Goal: Task Accomplishment & Management: Use online tool/utility

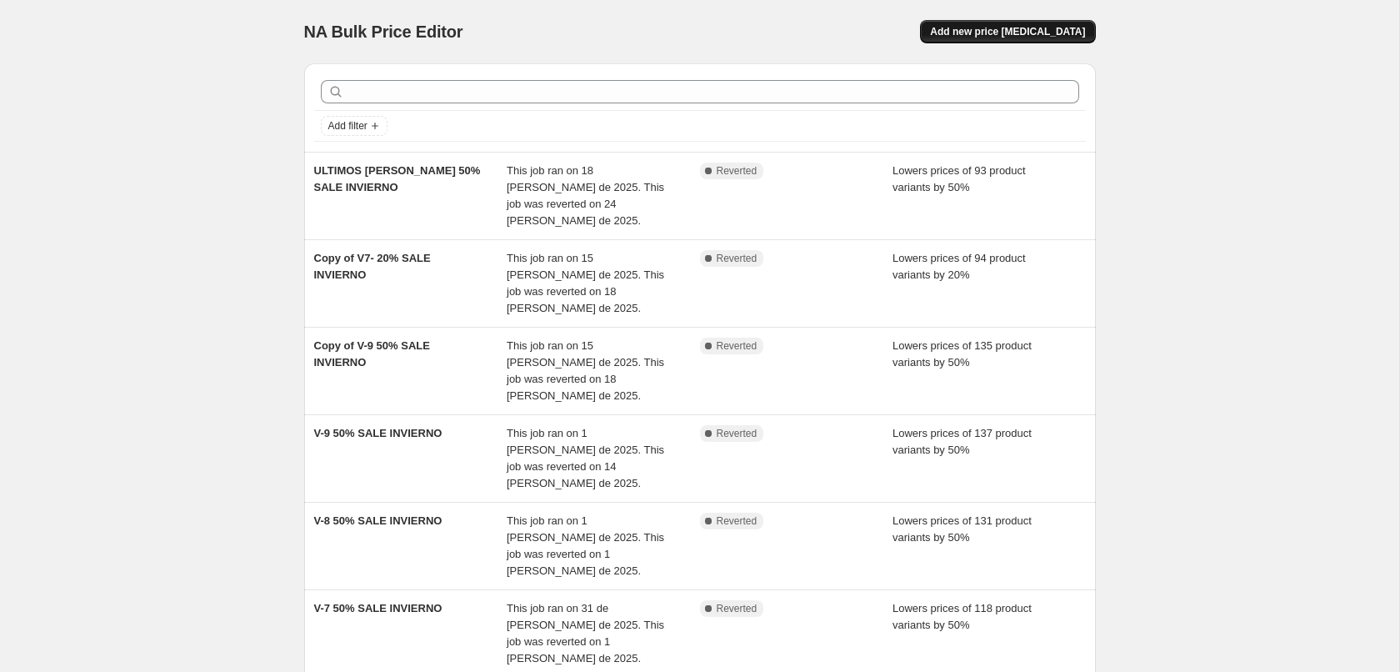
click at [1031, 38] on span "Add new price [MEDICAL_DATA]" at bounding box center [1007, 31] width 155 height 13
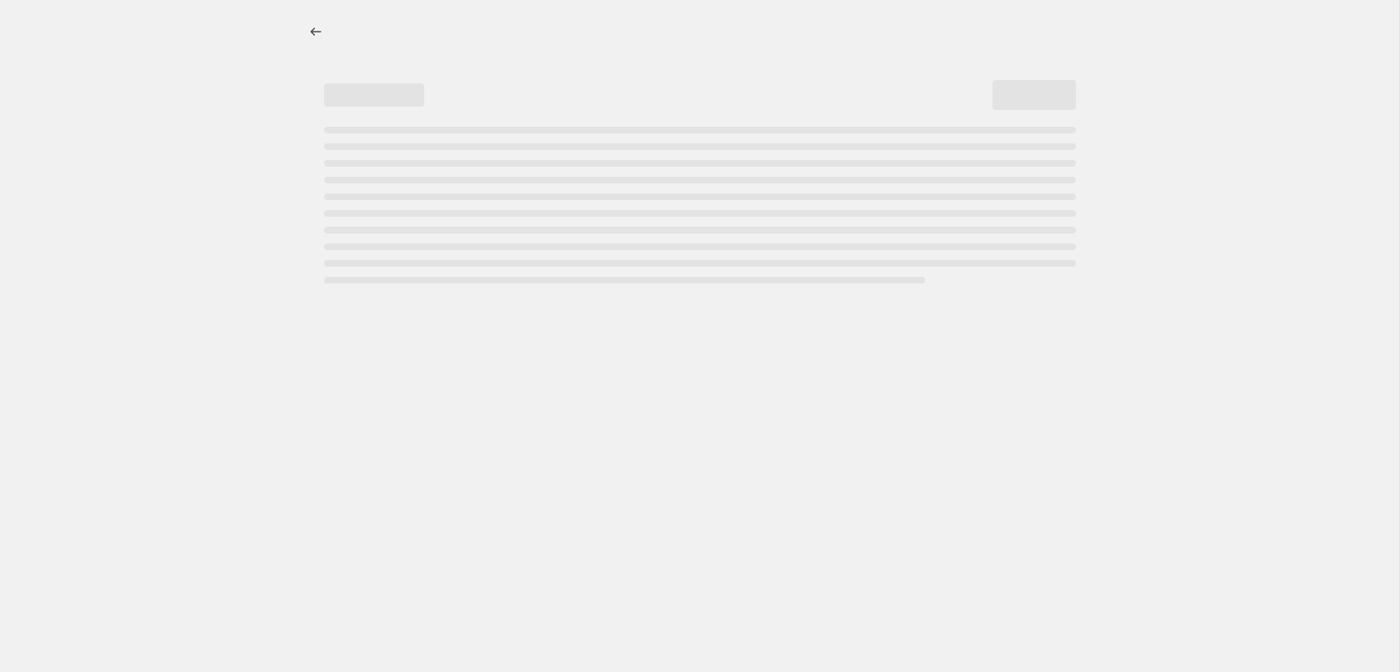
select select "percentage"
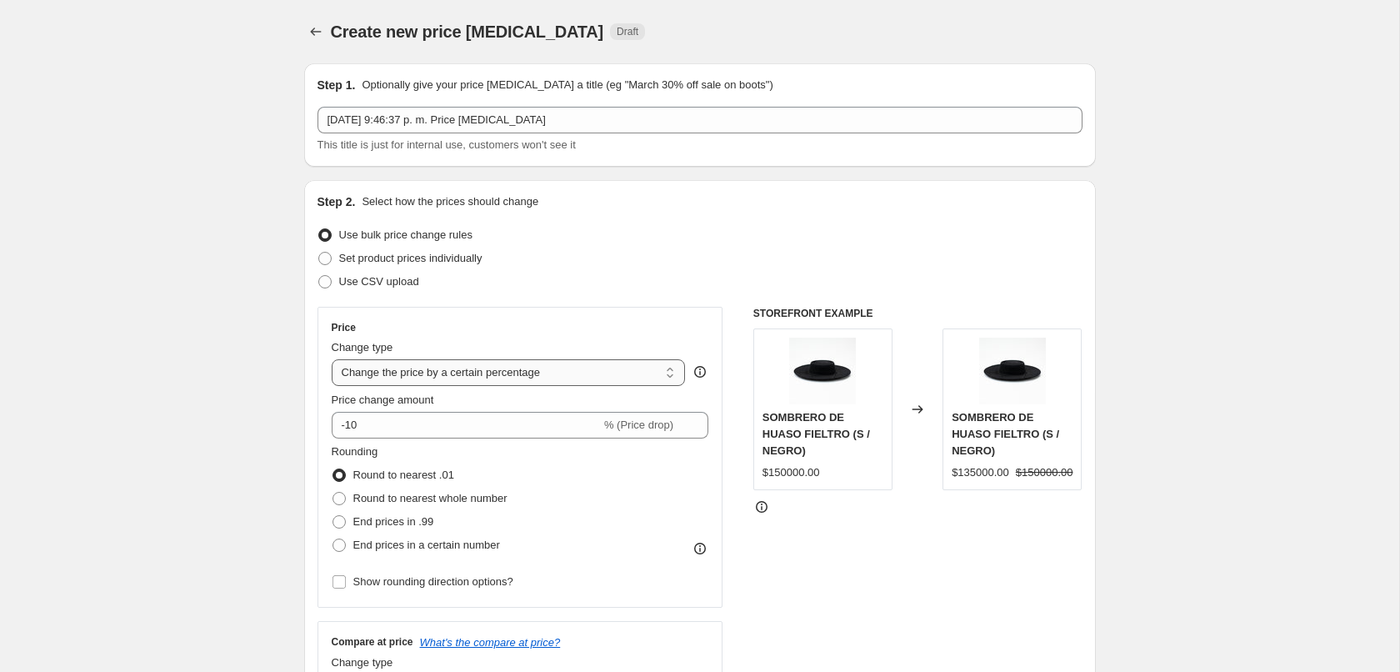
click at [332, 359] on select "Change the price to a certain amount Change the price by a certain amount Chang…" at bounding box center [509, 372] width 354 height 27
click at [443, 368] on select "Change the price to a certain amount Change the price by a certain amount Chang…" at bounding box center [509, 372] width 354 height 27
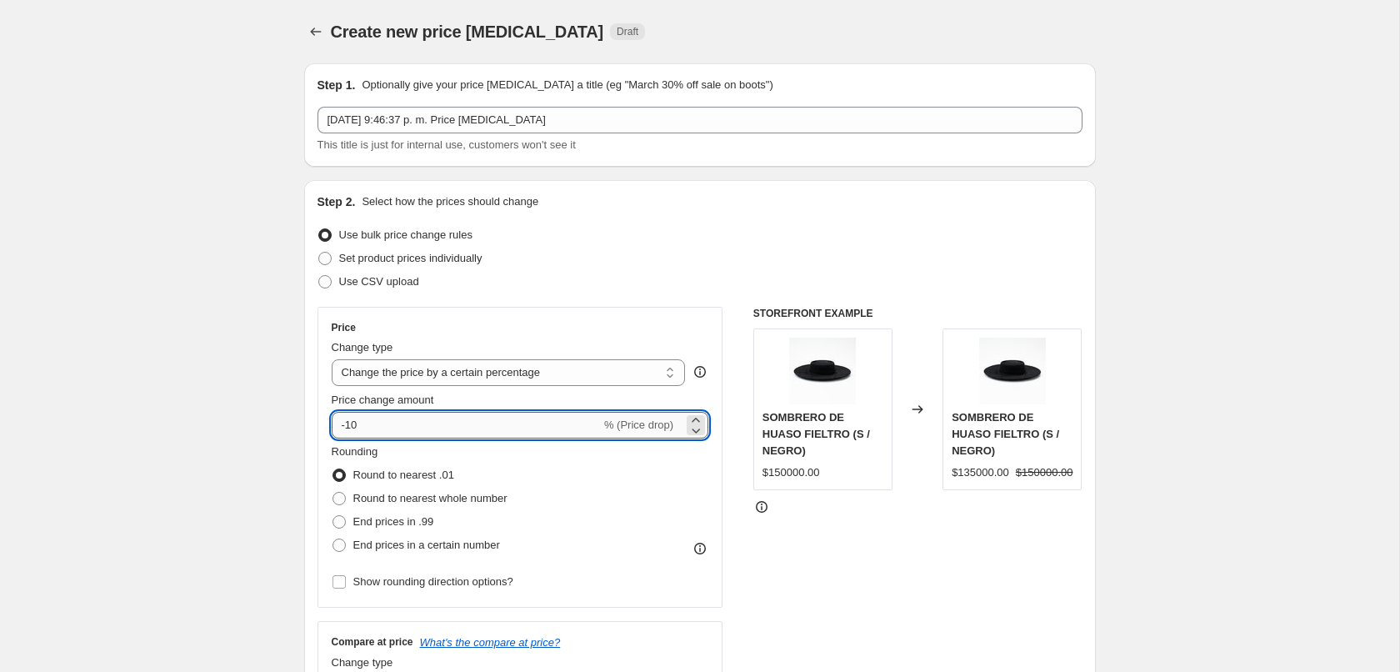
drag, startPoint x: 368, startPoint y: 425, endPoint x: 348, endPoint y: 425, distance: 20.8
click at [348, 425] on input "-10" at bounding box center [466, 425] width 269 height 27
click at [332, 359] on select "Change the price to a certain amount Change the price by a certain amount Chang…" at bounding box center [509, 372] width 354 height 27
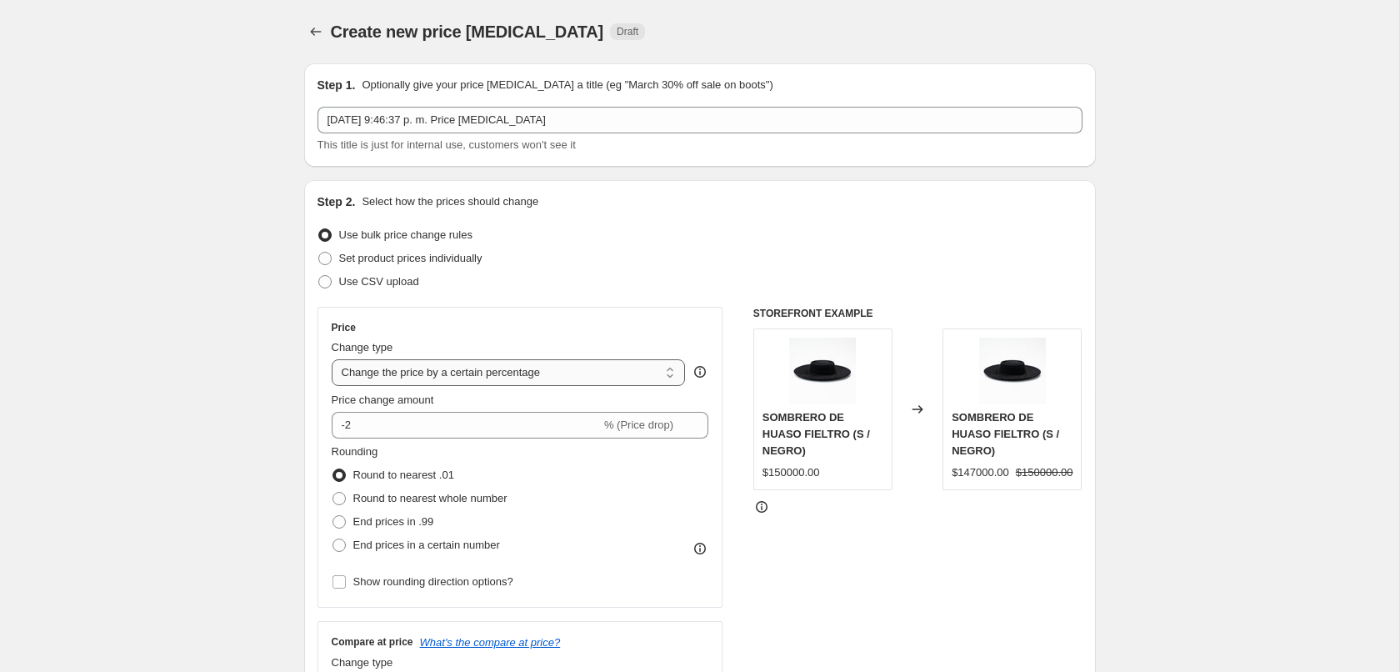
click at [332, 359] on select "Change the price to a certain amount Change the price by a certain amount Chang…" at bounding box center [509, 372] width 354 height 27
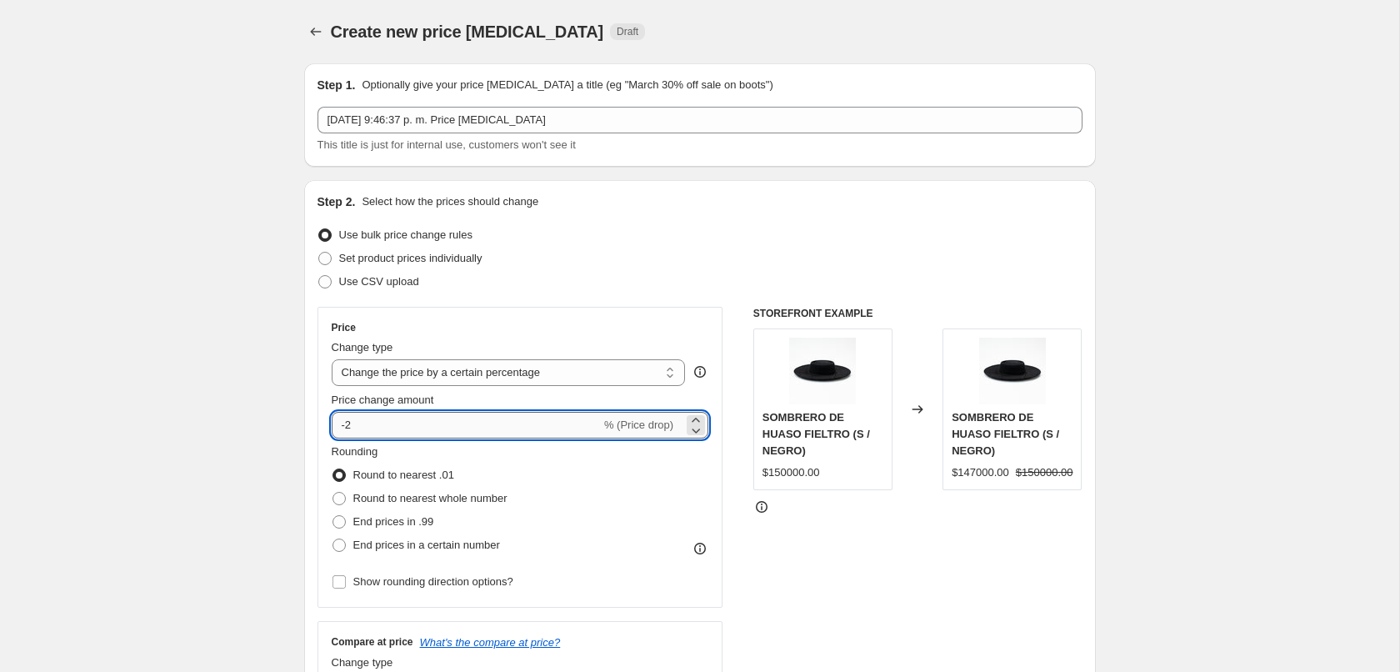
click at [368, 423] on input "-2" at bounding box center [466, 425] width 269 height 27
type input "-20"
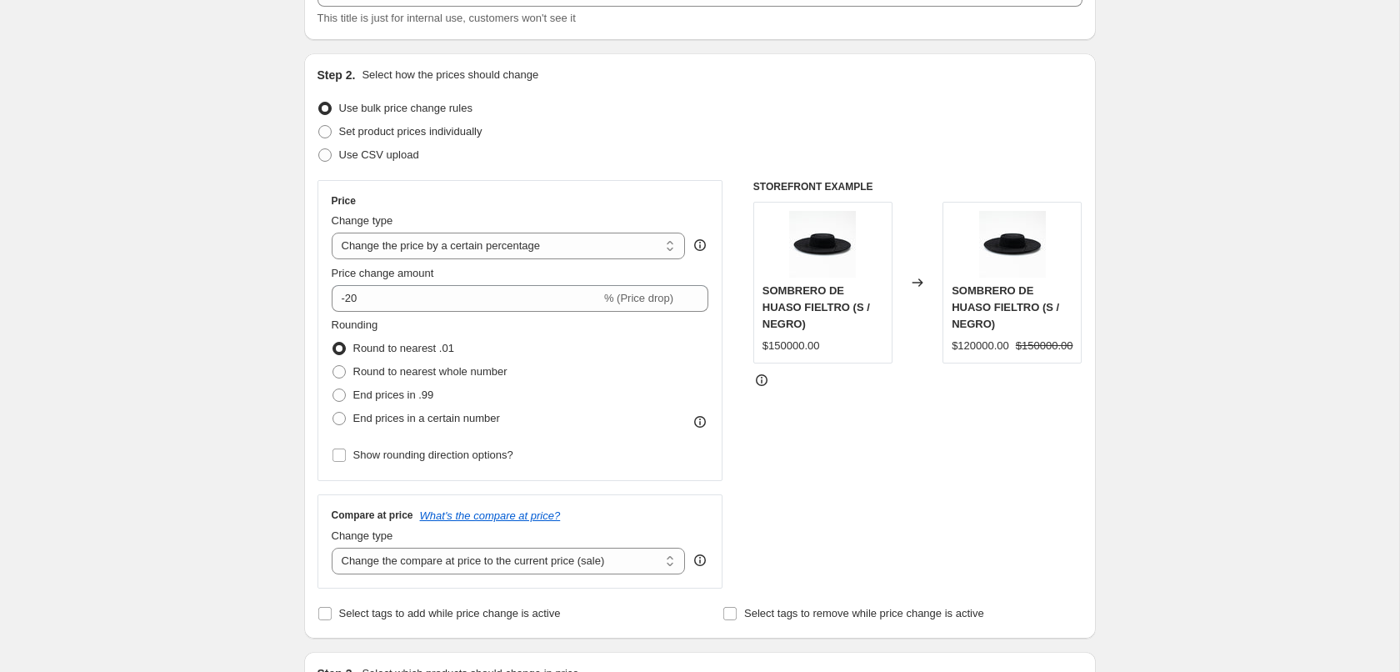
scroll to position [170, 0]
